Goal: Information Seeking & Learning: Find specific fact

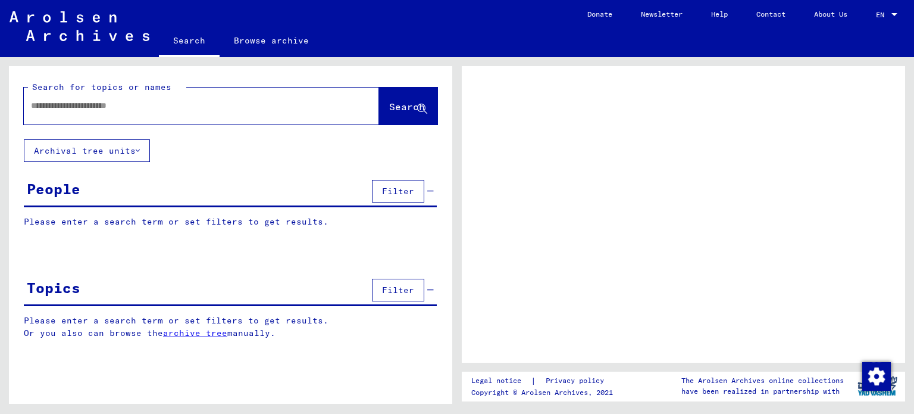
click at [293, 106] on input "text" at bounding box center [191, 105] width 320 height 12
type input "*******"
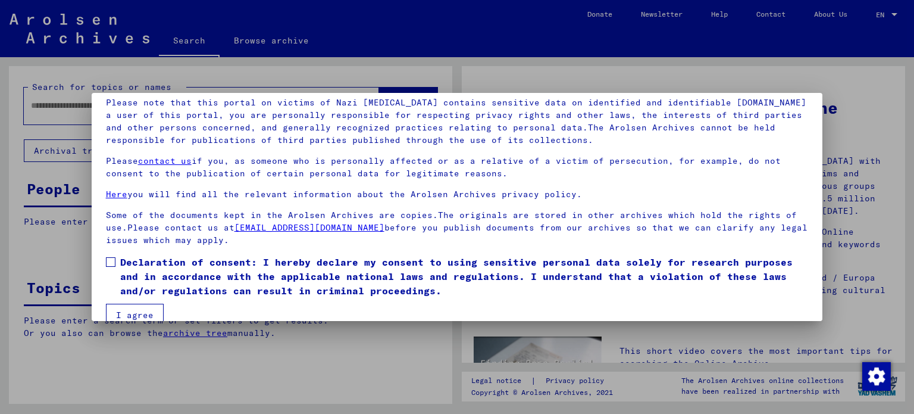
scroll to position [90, 0]
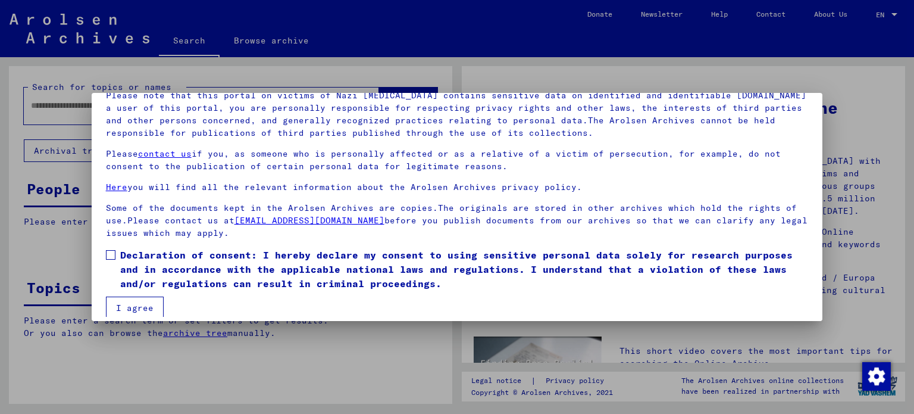
click at [112, 251] on span at bounding box center [111, 255] width 10 height 10
click at [136, 315] on button "I agree" at bounding box center [135, 307] width 58 height 23
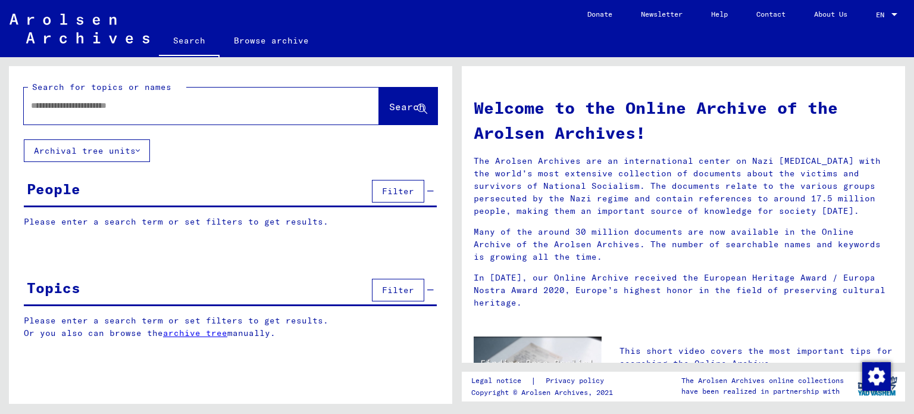
click at [180, 112] on div at bounding box center [184, 105] width 320 height 27
click at [159, 101] on input "text" at bounding box center [187, 105] width 312 height 12
type input "********"
click at [389, 111] on span "Search" at bounding box center [407, 107] width 36 height 12
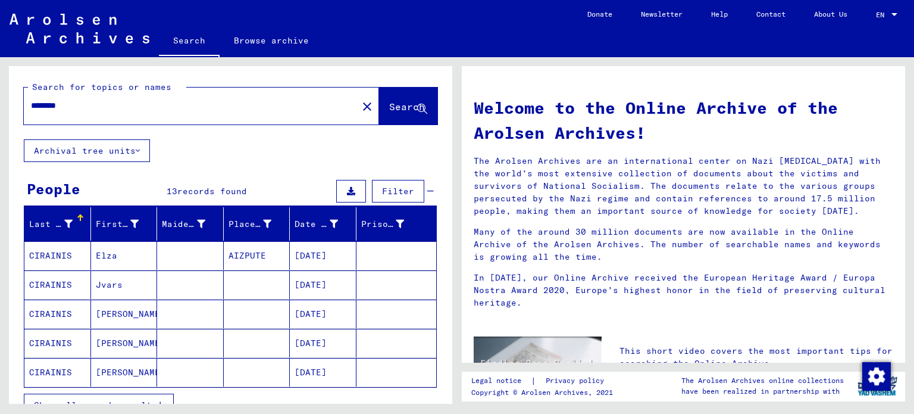
click at [280, 256] on mat-cell "AIZPUTE" at bounding box center [257, 255] width 67 height 29
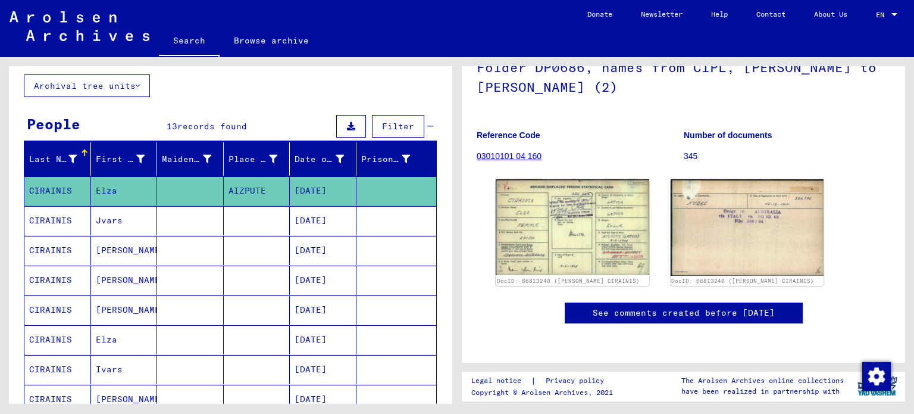
scroll to position [68, 0]
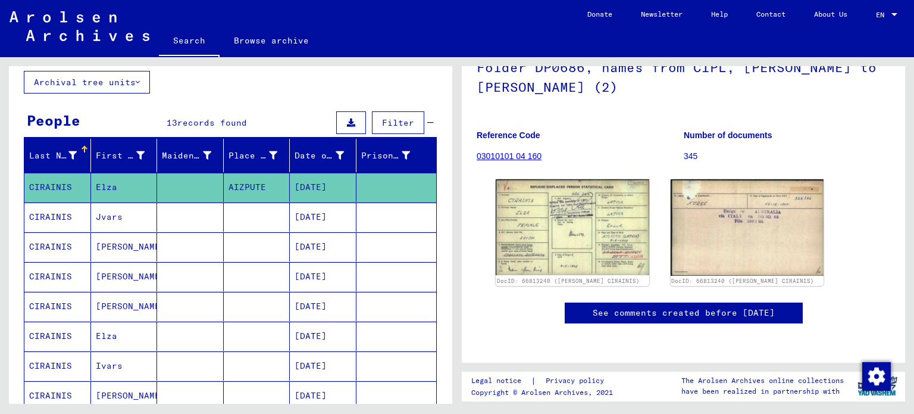
click at [322, 333] on mat-cell "[DATE]" at bounding box center [323, 335] width 67 height 29
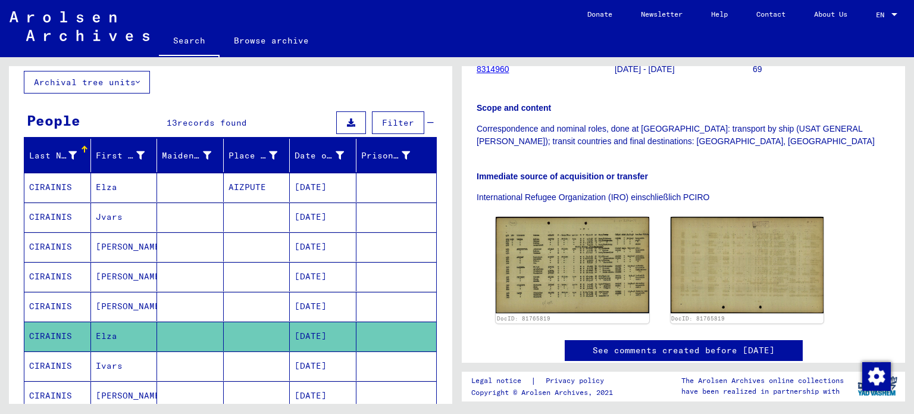
scroll to position [280, 0]
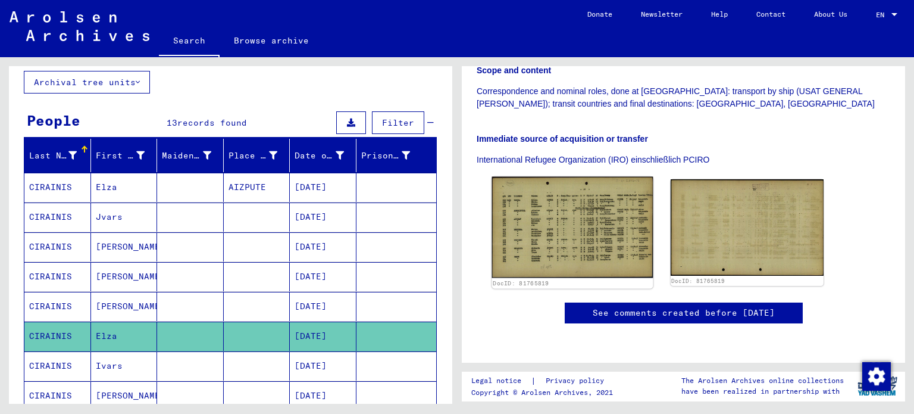
click at [547, 223] on img at bounding box center [572, 227] width 161 height 101
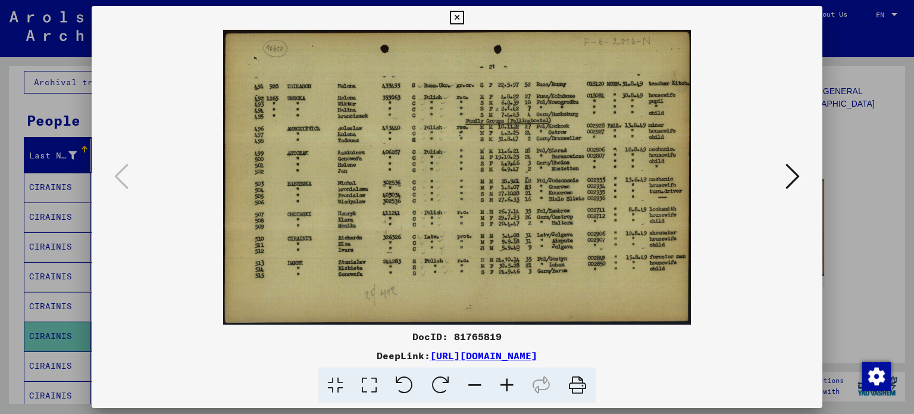
click at [375, 231] on img at bounding box center [457, 177] width 650 height 295
click at [505, 377] on icon at bounding box center [507, 385] width 32 height 36
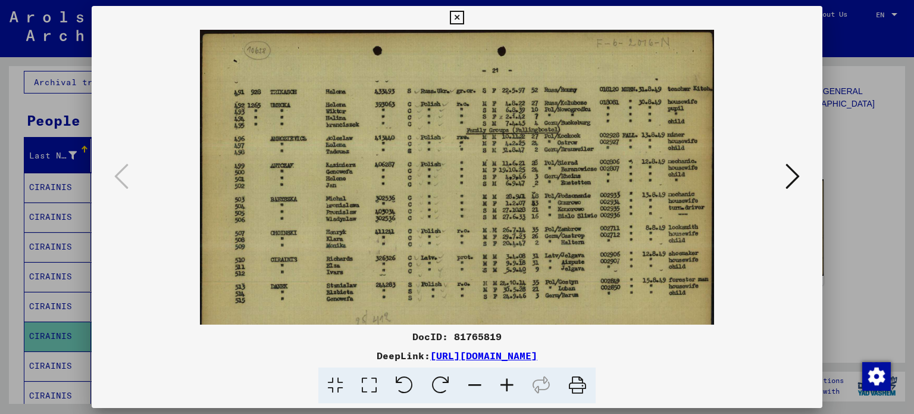
click at [505, 377] on icon at bounding box center [507, 385] width 32 height 36
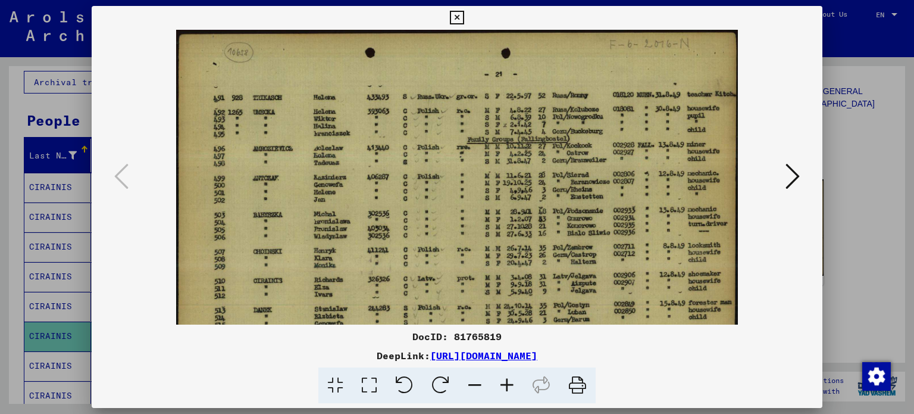
click at [505, 377] on icon at bounding box center [507, 385] width 32 height 36
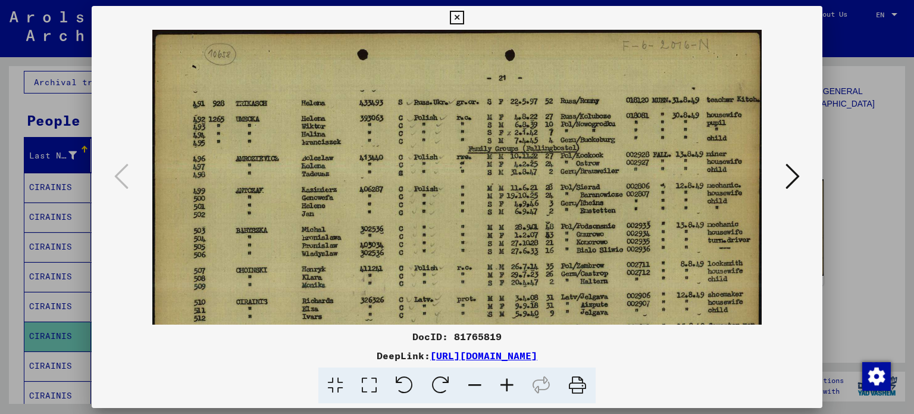
click at [506, 380] on icon at bounding box center [507, 385] width 32 height 36
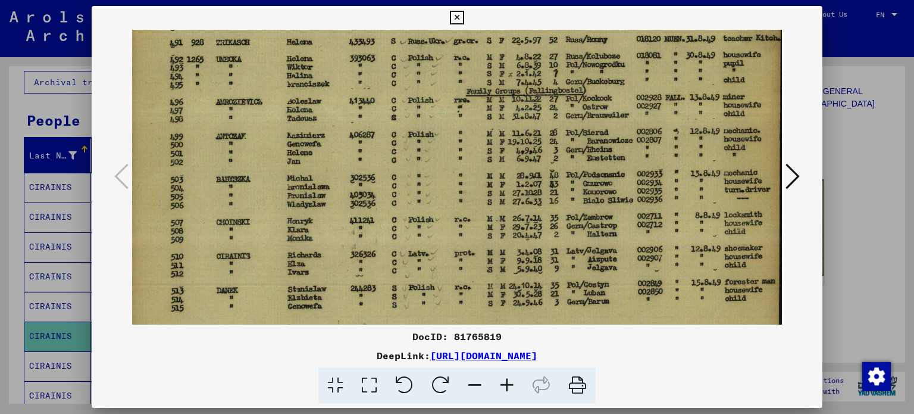
scroll to position [69, 6]
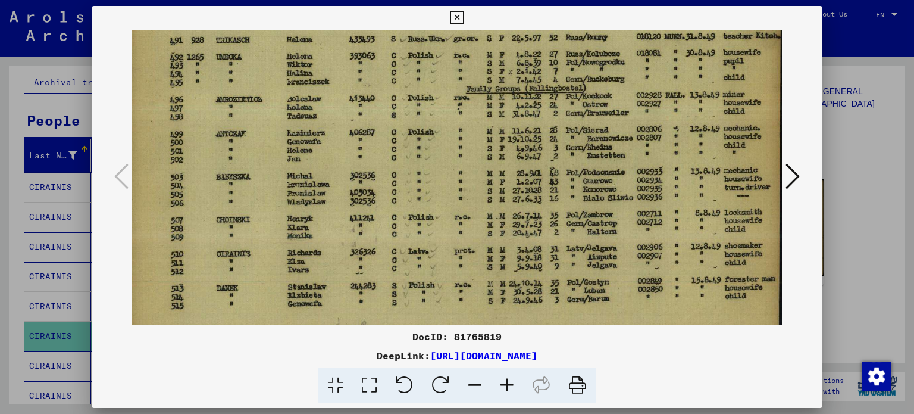
drag, startPoint x: 386, startPoint y: 247, endPoint x: 370, endPoint y: 178, distance: 70.9
click at [370, 178] on img at bounding box center [454, 168] width 656 height 414
click at [455, 21] on icon at bounding box center [457, 18] width 14 height 14
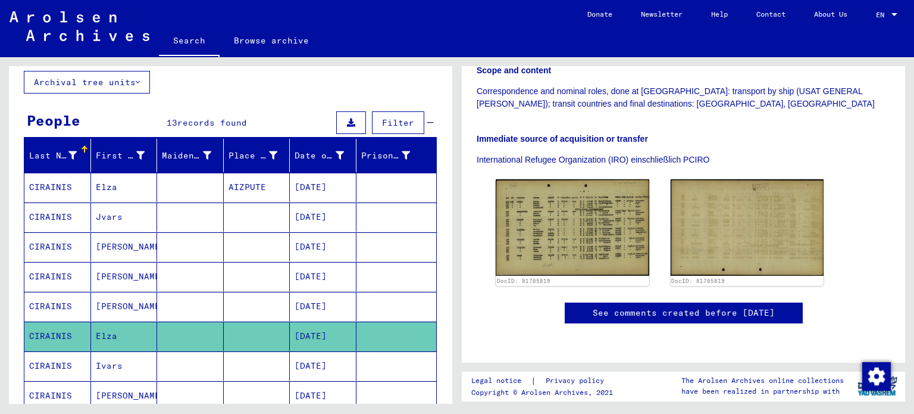
click at [325, 243] on mat-cell "[DATE]" at bounding box center [323, 246] width 67 height 29
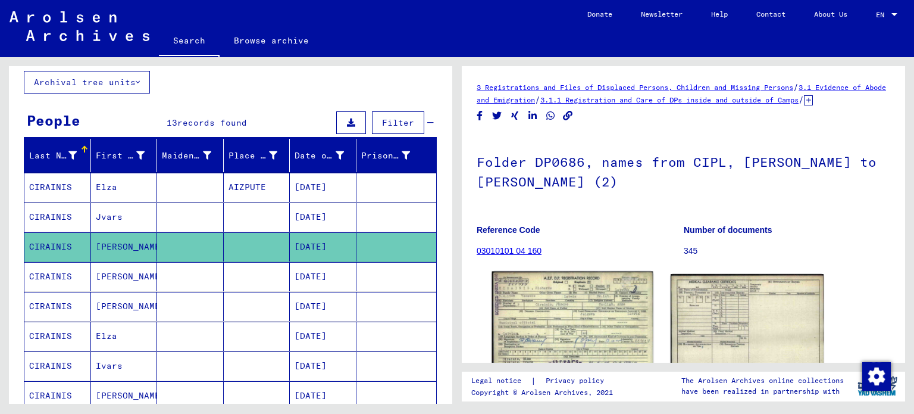
click at [547, 331] on img at bounding box center [572, 321] width 161 height 101
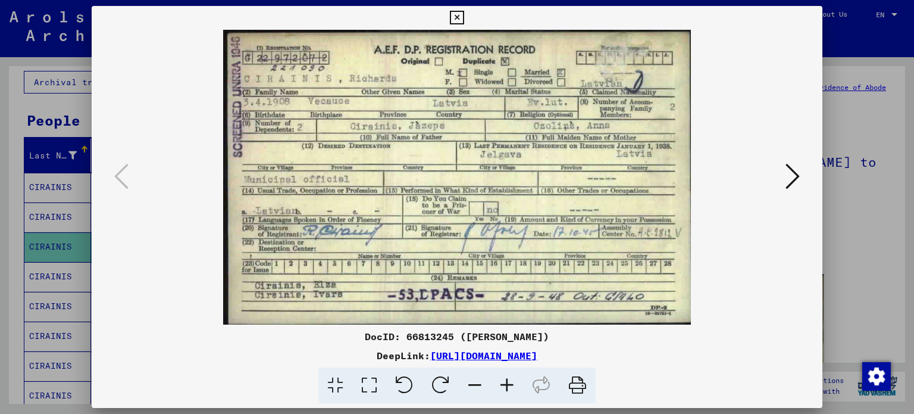
click at [458, 14] on icon at bounding box center [457, 18] width 14 height 14
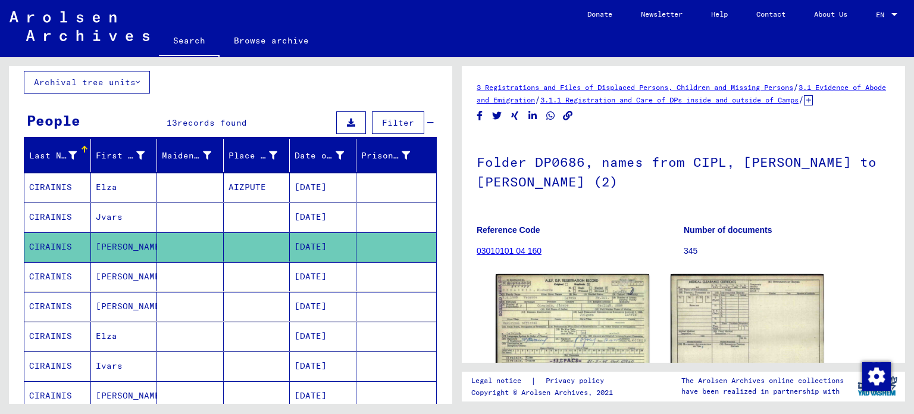
click at [328, 277] on mat-cell "[DATE]" at bounding box center [323, 276] width 67 height 29
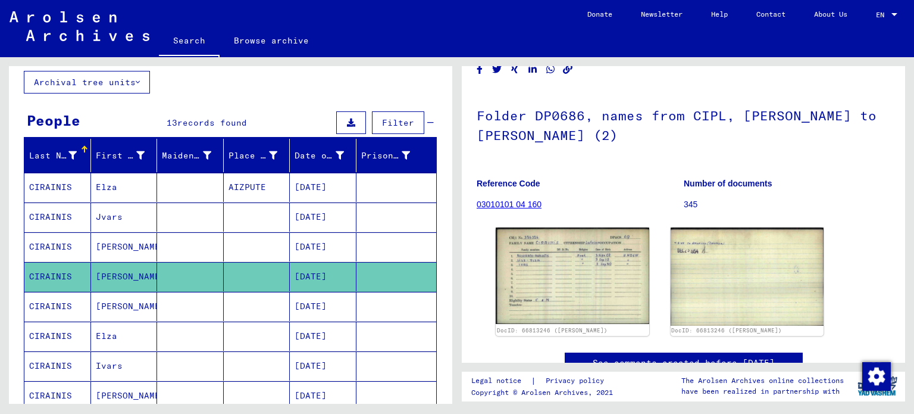
scroll to position [74, 0]
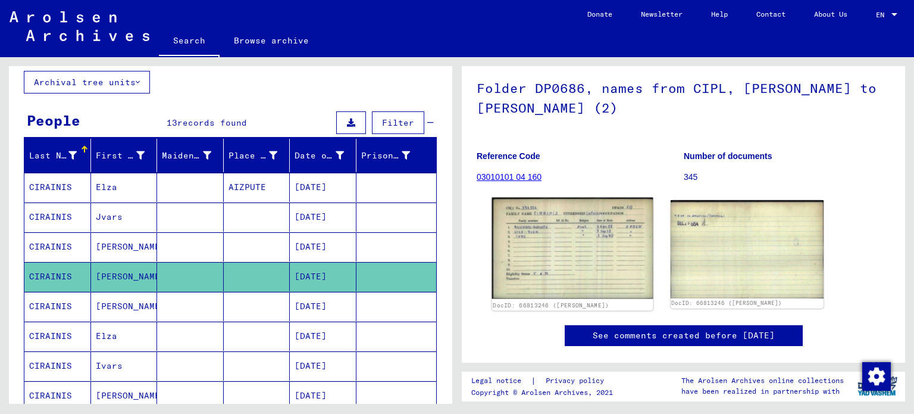
click at [568, 254] on img at bounding box center [572, 248] width 161 height 101
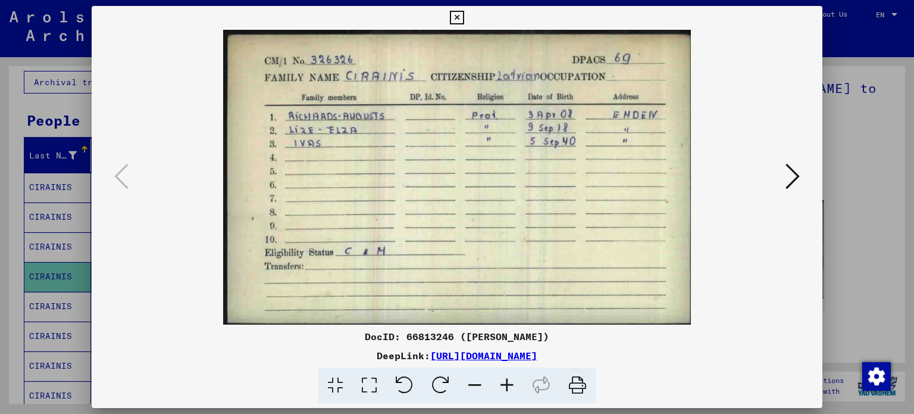
click at [450, 24] on button at bounding box center [456, 18] width 21 height 24
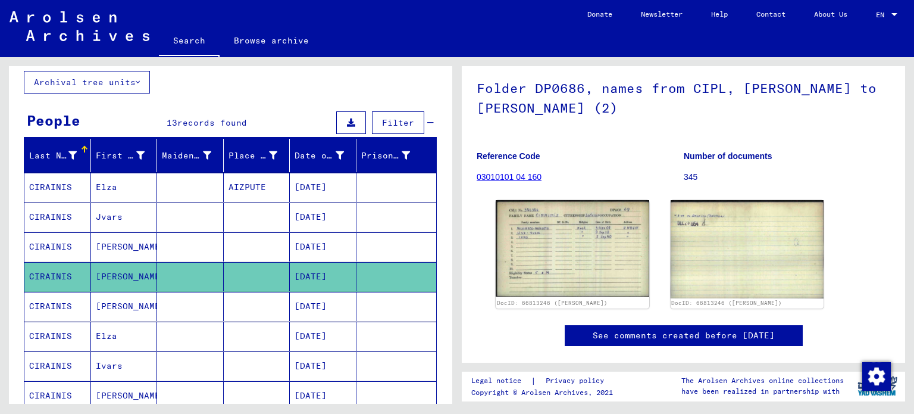
click at [304, 303] on mat-cell "[DATE]" at bounding box center [323, 306] width 67 height 29
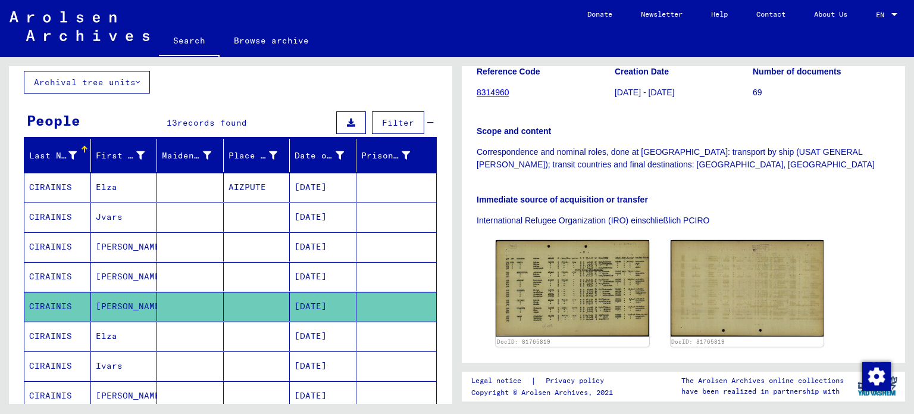
scroll to position [219, 0]
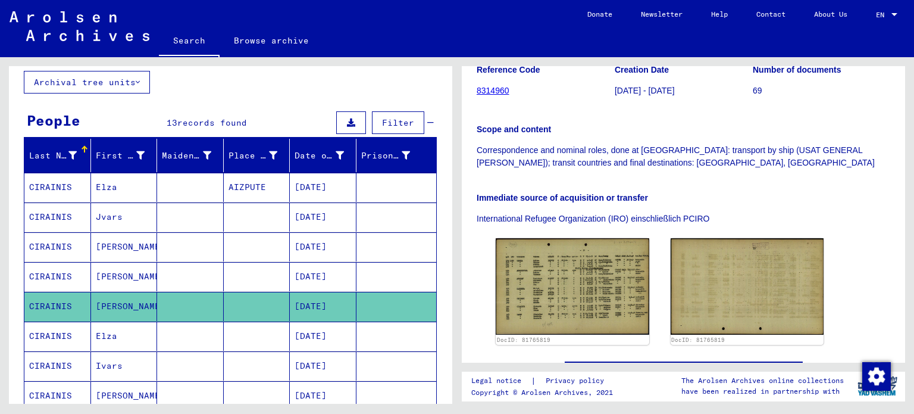
click at [330, 337] on mat-cell "[DATE]" at bounding box center [323, 335] width 67 height 29
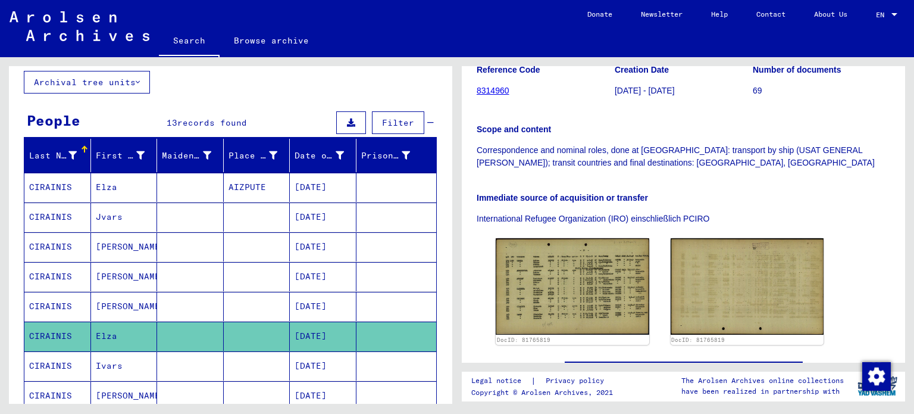
click at [330, 337] on mat-cell "[DATE]" at bounding box center [323, 335] width 67 height 29
click at [297, 364] on mat-cell "[DATE]" at bounding box center [323, 365] width 67 height 29
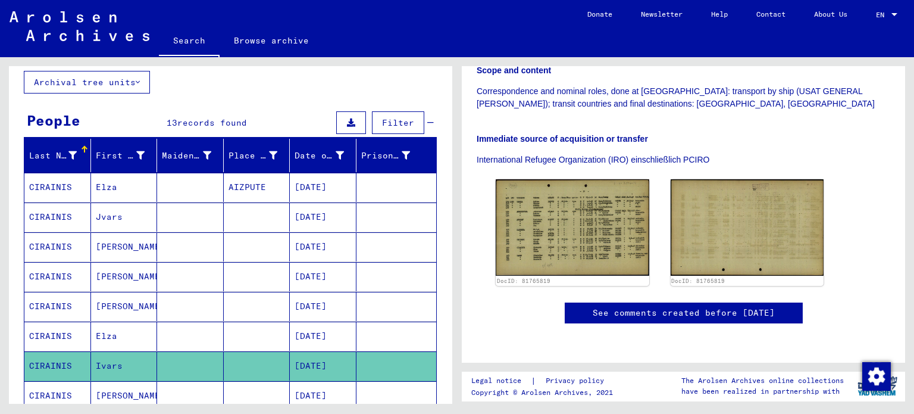
scroll to position [303, 0]
click at [324, 392] on mat-cell "[DATE]" at bounding box center [323, 395] width 67 height 29
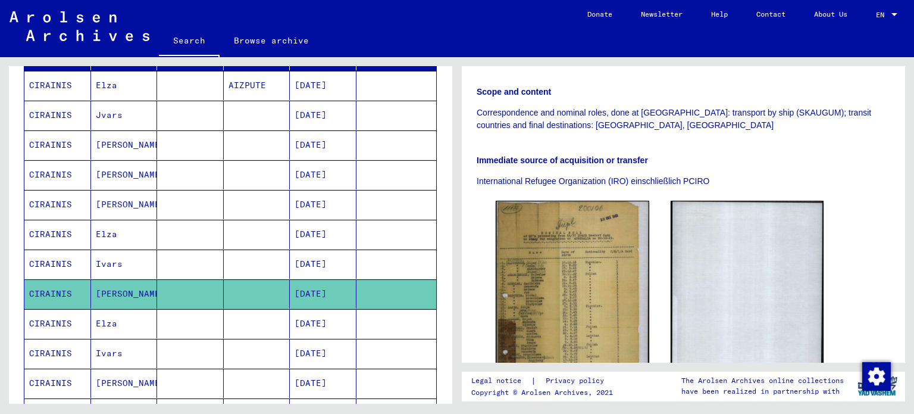
scroll to position [171, 0]
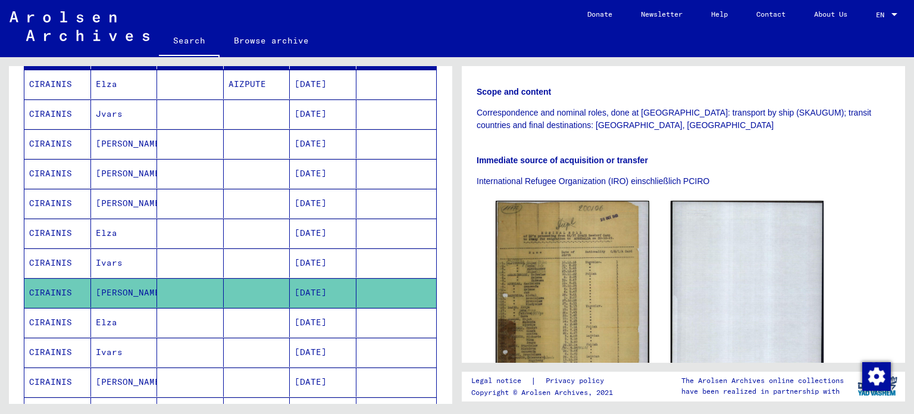
click at [321, 320] on mat-cell "[DATE]" at bounding box center [323, 322] width 67 height 29
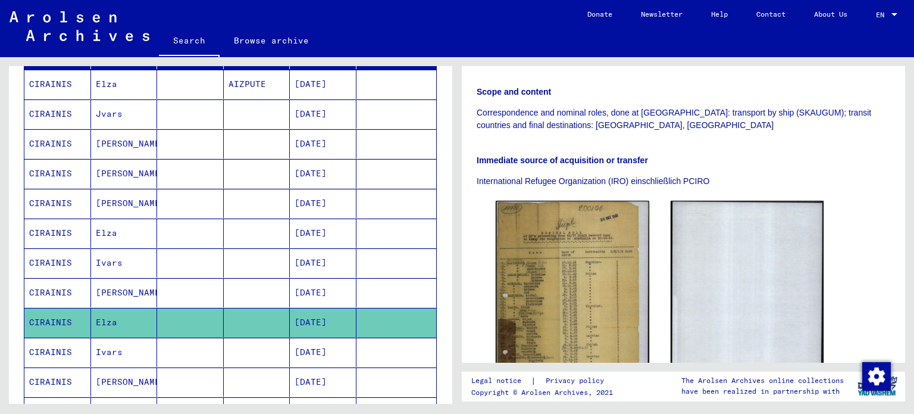
click at [321, 320] on mat-cell "[DATE]" at bounding box center [323, 322] width 67 height 29
click at [306, 353] on mat-cell "[DATE]" at bounding box center [323, 351] width 67 height 29
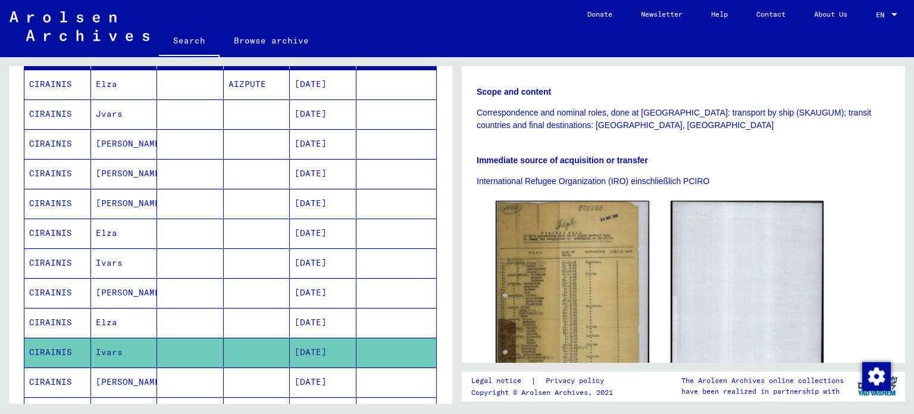
click at [299, 375] on mat-cell "[DATE]" at bounding box center [323, 381] width 67 height 29
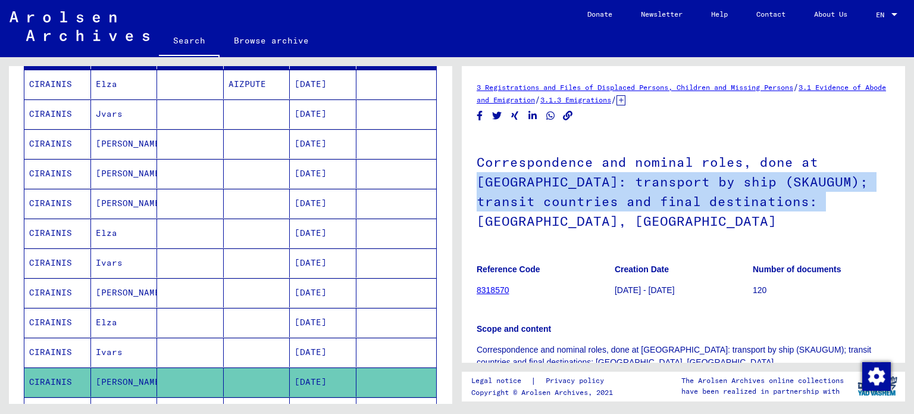
drag, startPoint x: 906, startPoint y: 149, endPoint x: 913, endPoint y: 193, distance: 44.7
click at [913, 193] on div "3 Registrations and Files of Displaced Persons, Children and Missing Persons / …" at bounding box center [686, 230] width 457 height 346
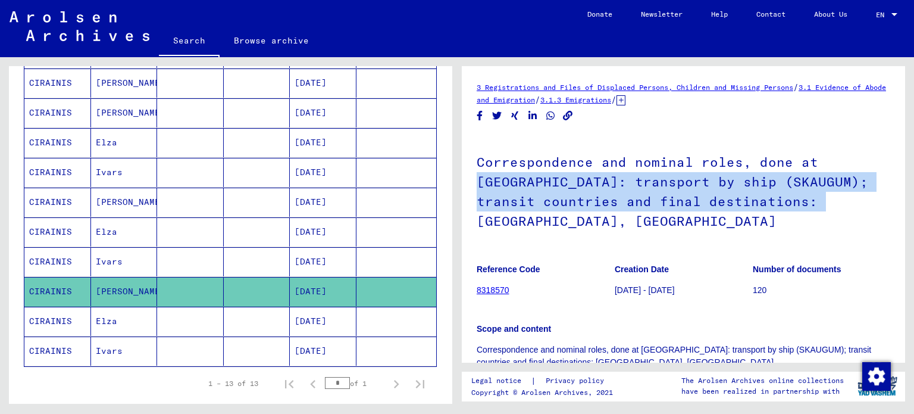
scroll to position [263, 0]
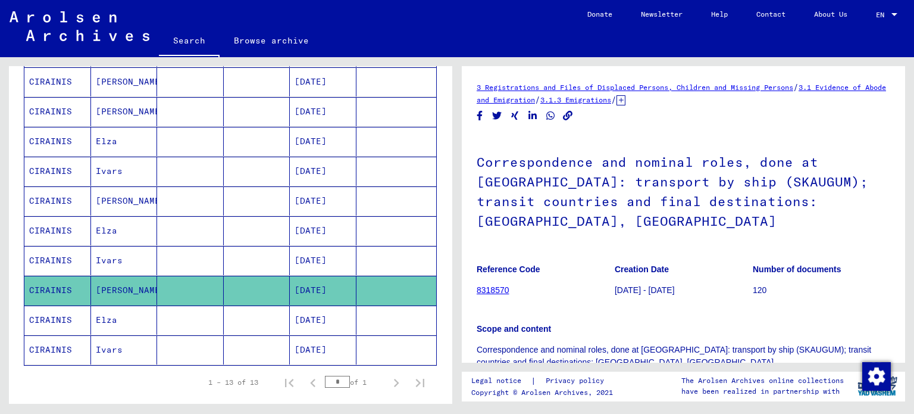
click at [326, 316] on mat-cell "[DATE]" at bounding box center [323, 319] width 67 height 29
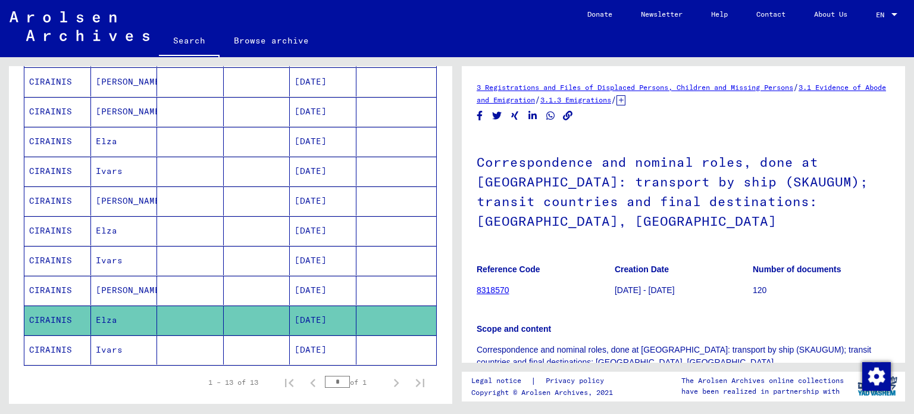
click at [326, 316] on mat-cell "[DATE]" at bounding box center [323, 319] width 67 height 29
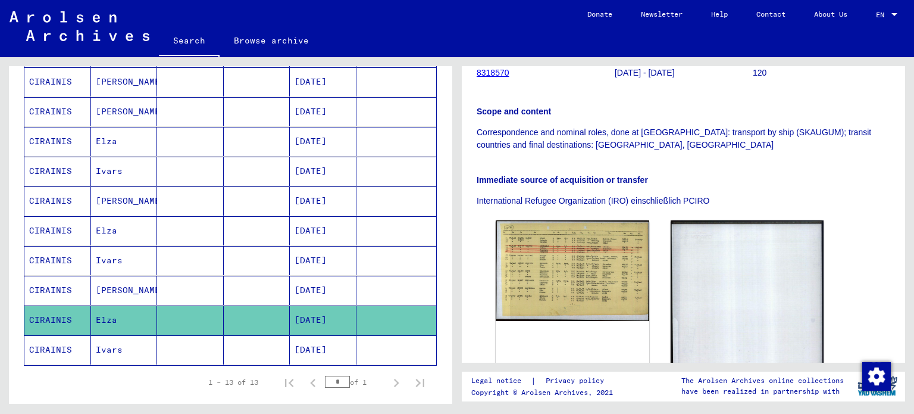
scroll to position [219, 0]
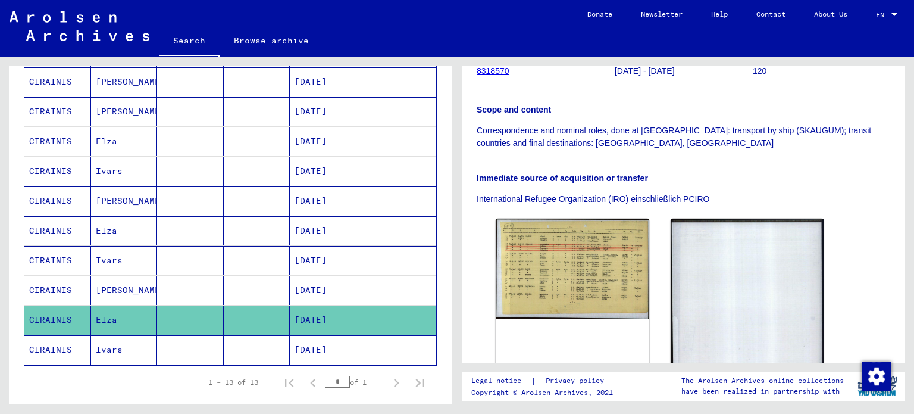
click at [331, 353] on mat-cell "[DATE]" at bounding box center [323, 349] width 67 height 29
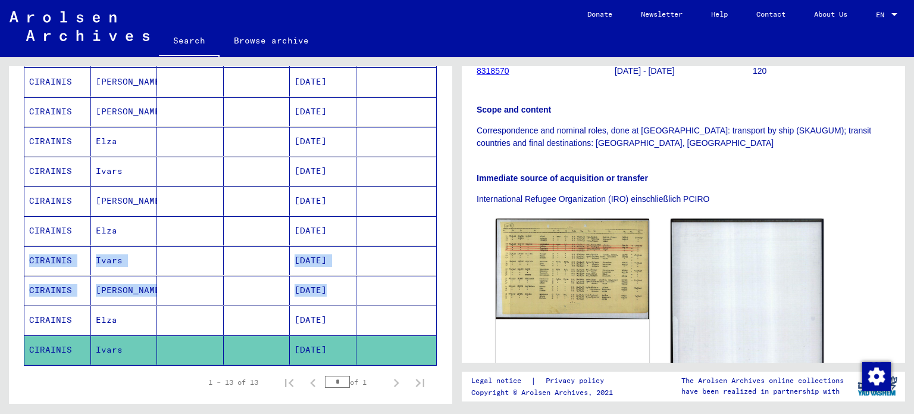
drag, startPoint x: 443, startPoint y: 279, endPoint x: 443, endPoint y: 237, distance: 42.3
click at [443, 237] on div "Search for topics or names ******** close Search Archival tree units People 13 …" at bounding box center [230, 239] width 443 height 346
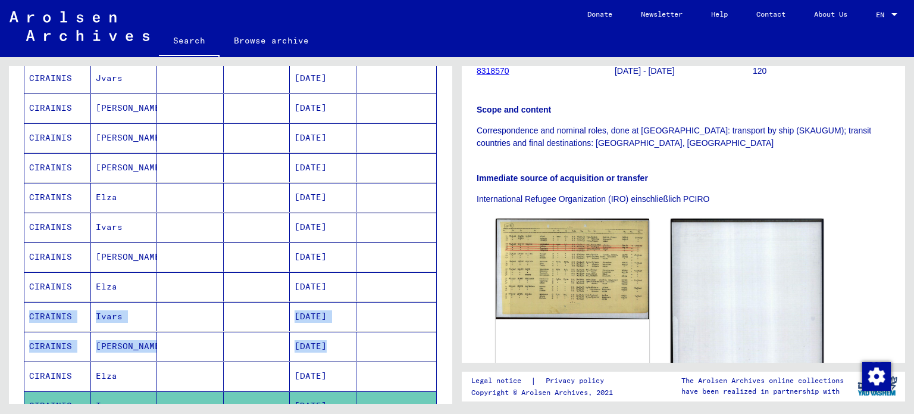
scroll to position [197, 0]
